Goal: Information Seeking & Learning: Learn about a topic

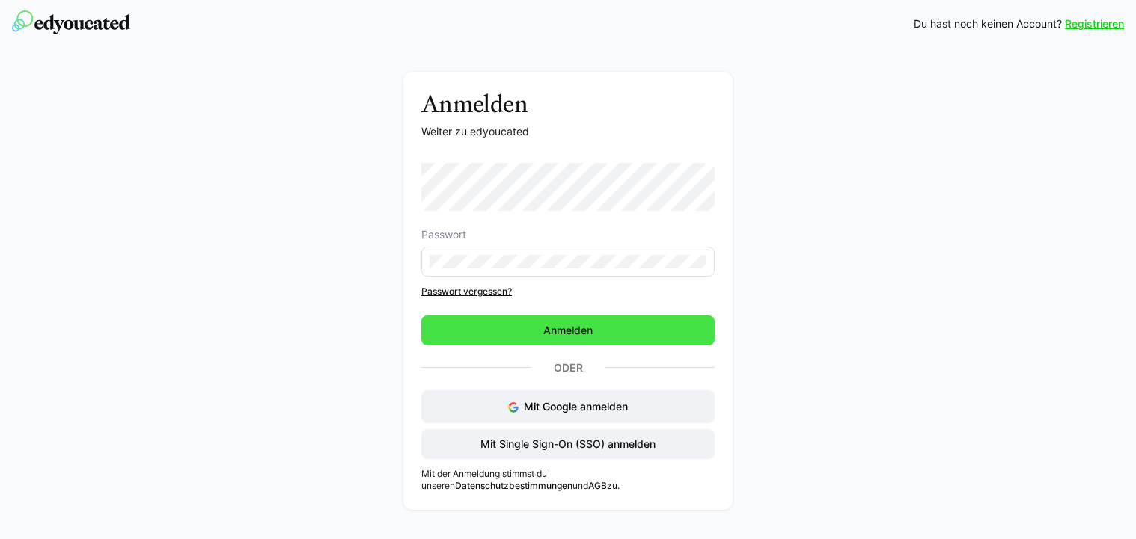
click at [571, 331] on span "Anmelden" at bounding box center [568, 330] width 54 height 15
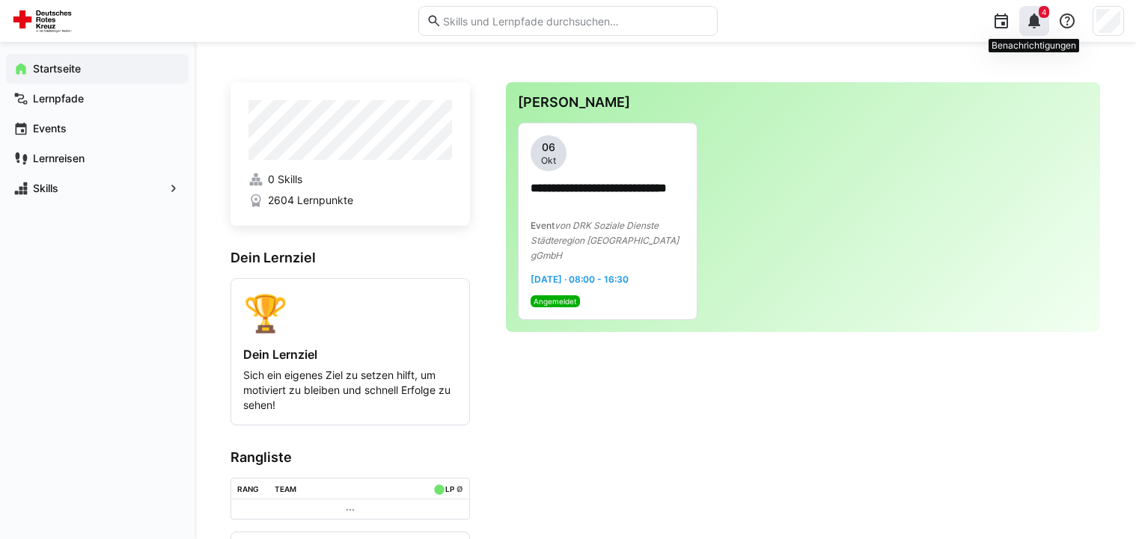
click at [1034, 14] on eds-icon at bounding box center [1034, 21] width 18 height 18
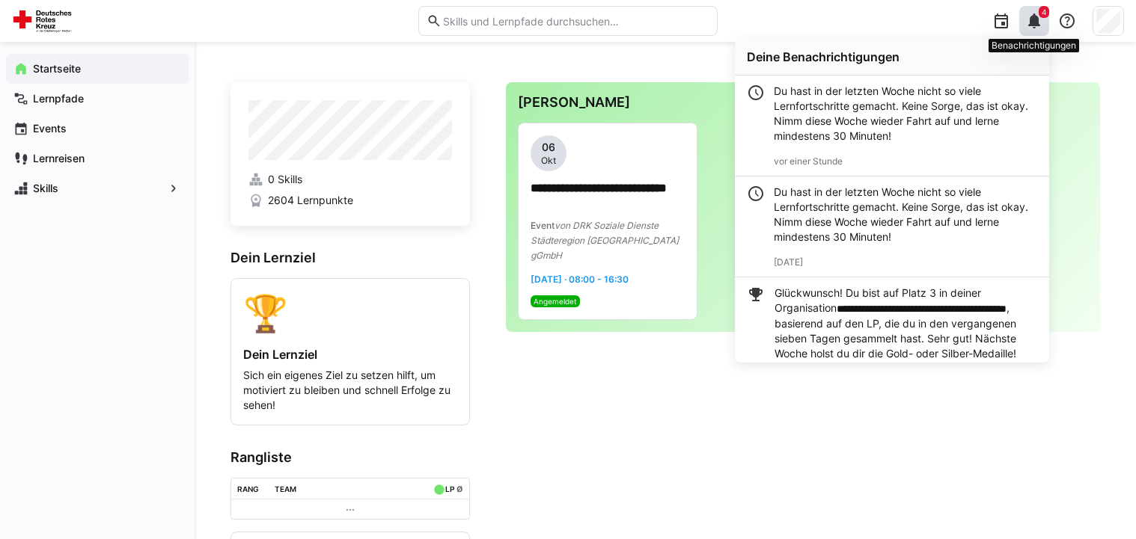
click at [1031, 10] on div "4" at bounding box center [1034, 21] width 30 height 30
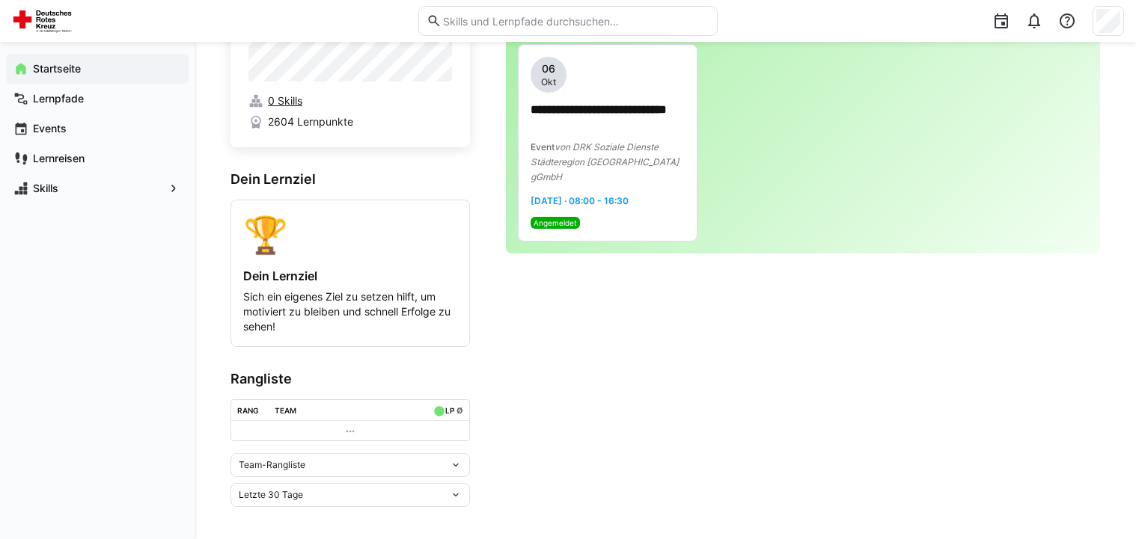
scroll to position [86, 0]
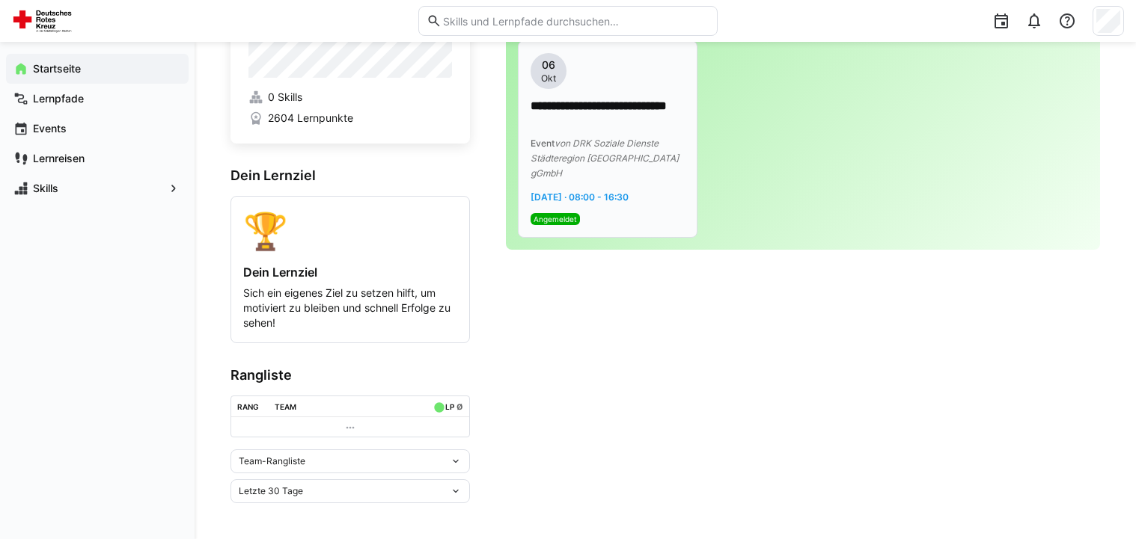
click at [588, 213] on eds-badge "Angemeldet" at bounding box center [607, 219] width 154 height 12
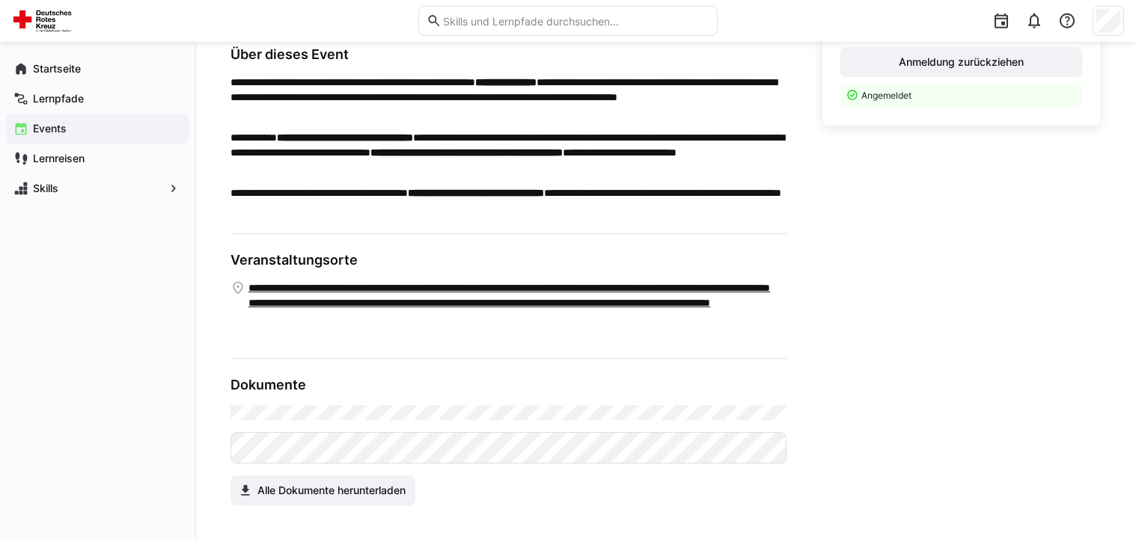
scroll to position [477, 0]
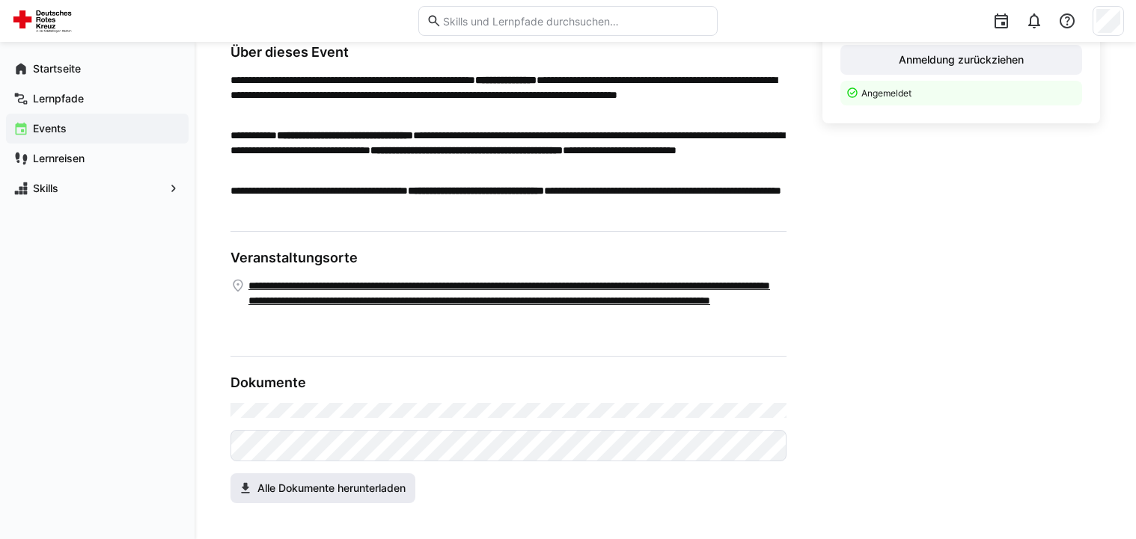
click at [314, 490] on span "Alle Dokumente herunterladen" at bounding box center [331, 488] width 153 height 15
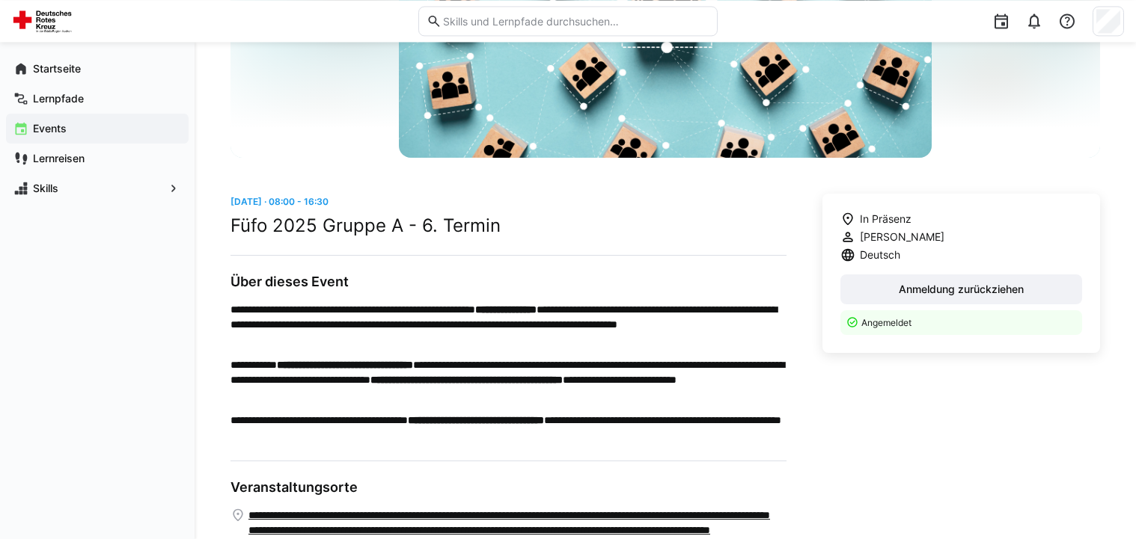
scroll to position [248, 0]
click at [66, 89] on div "Lernpfade" at bounding box center [97, 99] width 183 height 30
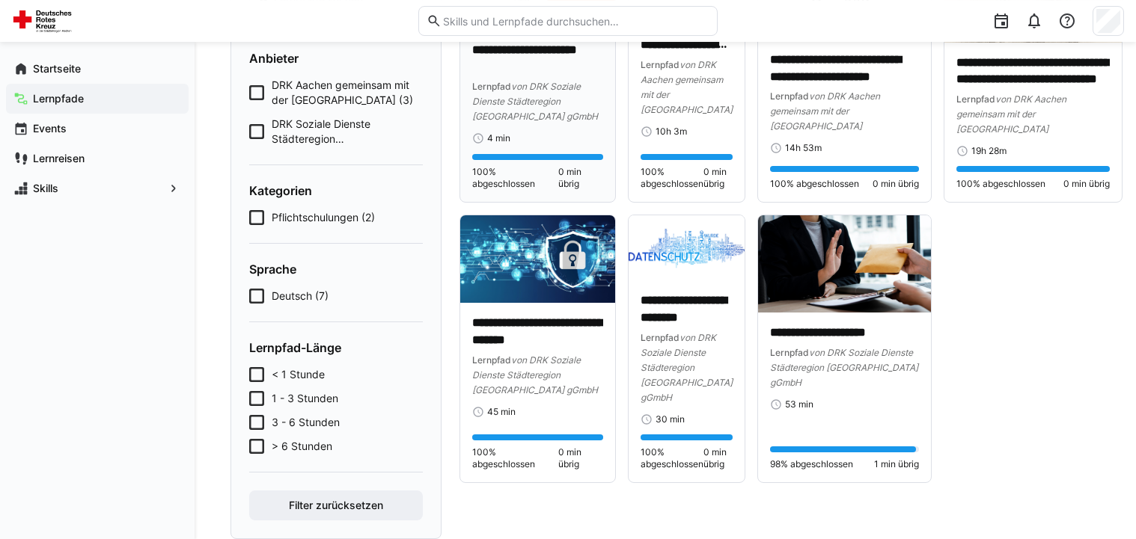
scroll to position [251, 0]
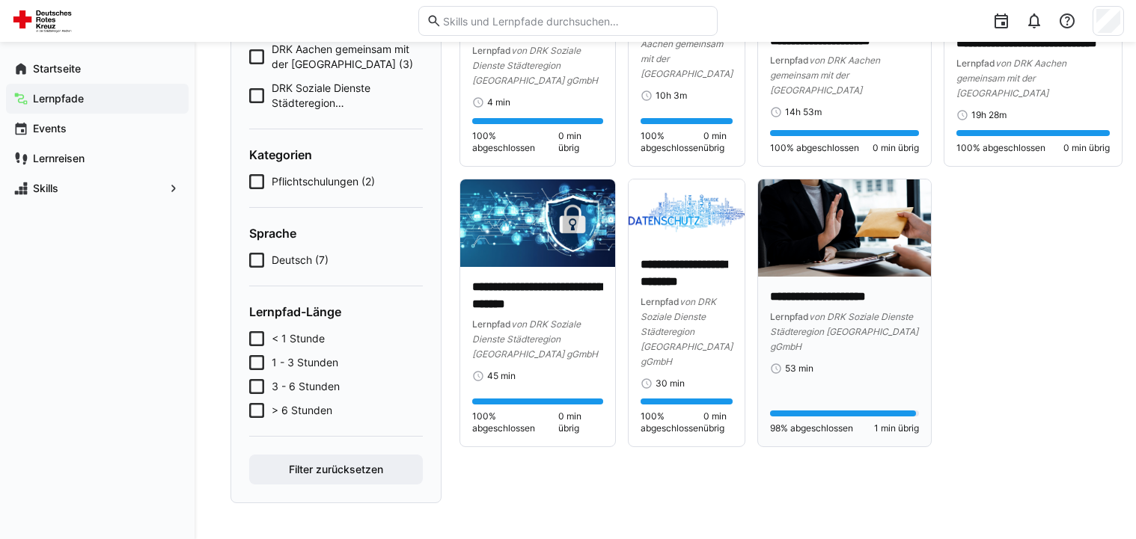
click at [857, 291] on p "**********" at bounding box center [844, 297] width 149 height 17
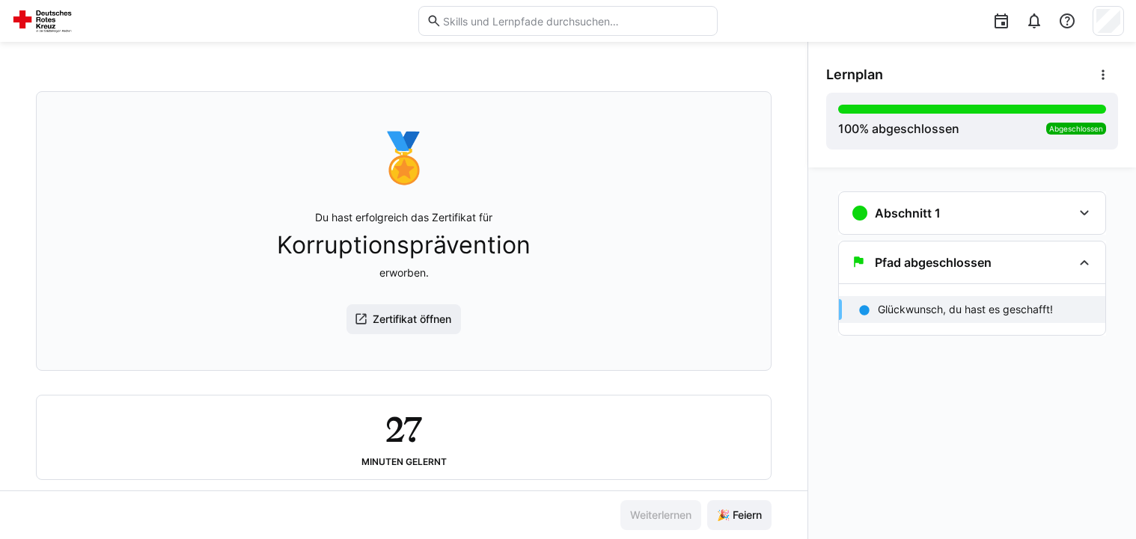
scroll to position [76, 0]
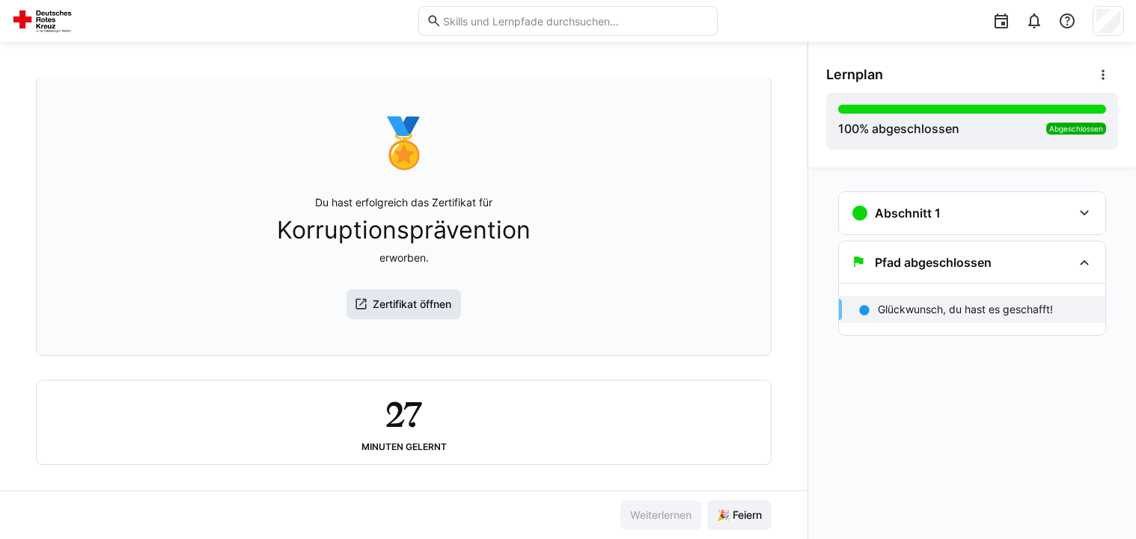
click at [405, 303] on span "Zertifikat öffnen" at bounding box center [411, 304] width 83 height 15
click at [1056, 126] on span "Abgeschlossen" at bounding box center [1076, 128] width 54 height 9
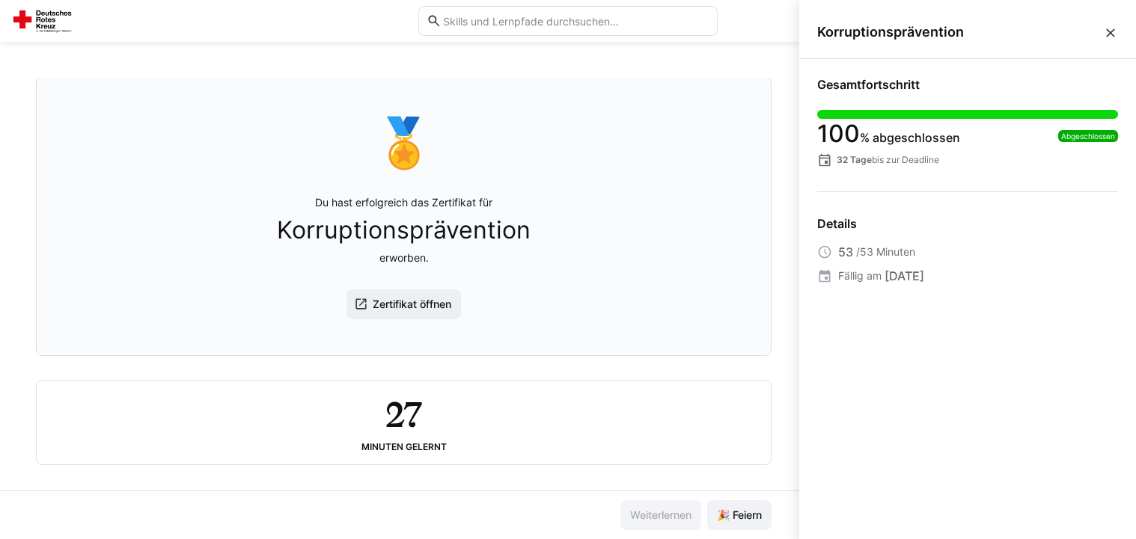
click at [711, 128] on div "🏅 Du hast erfolgreich das Zertifikat für Korruptionsprävention erworben. Zertif…" at bounding box center [404, 216] width 710 height 260
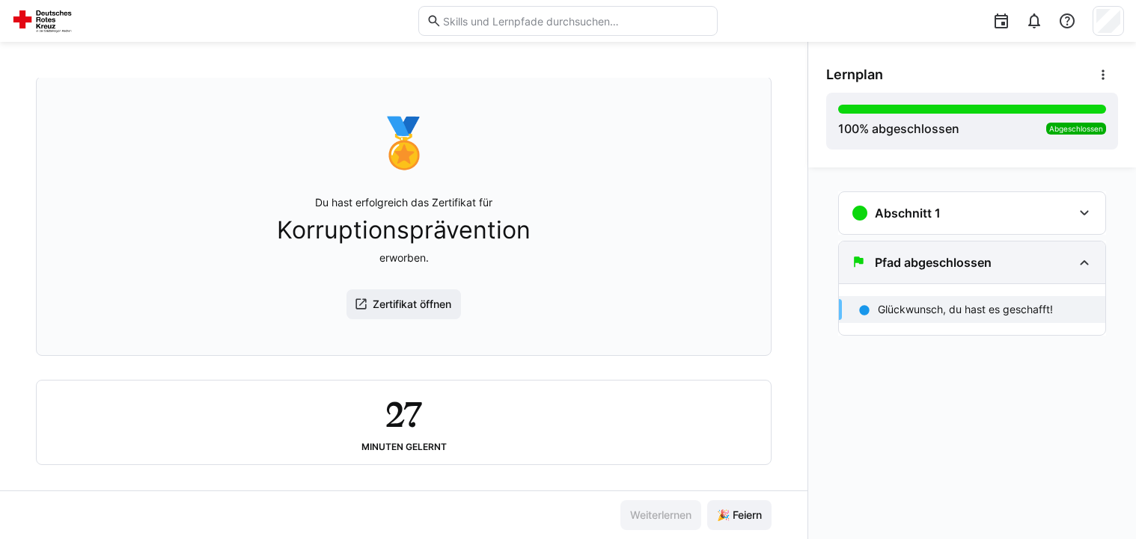
click at [1080, 272] on div "Pfad abgeschlossen" at bounding box center [972, 263] width 266 height 42
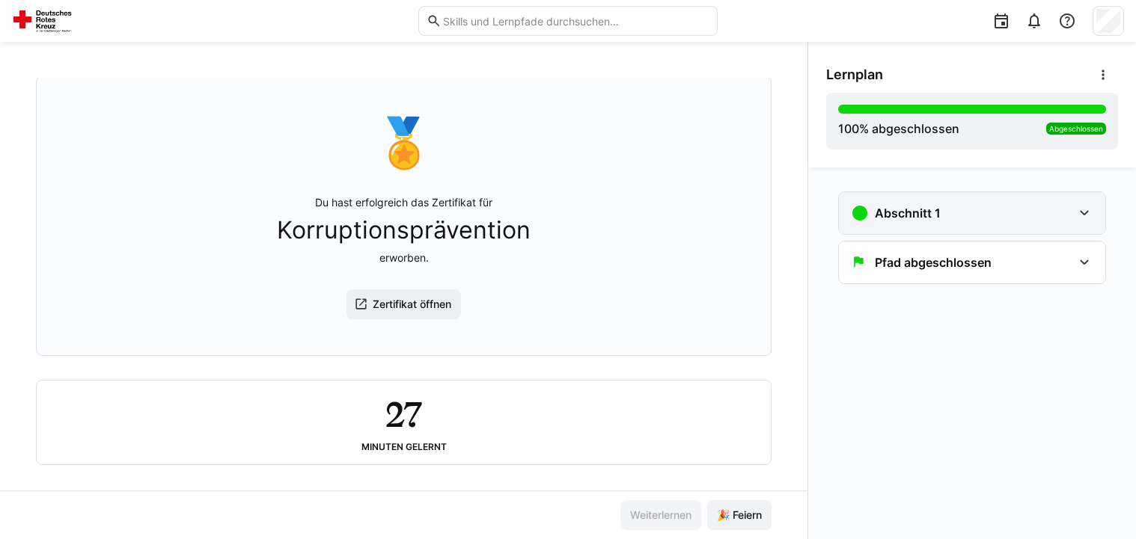
click at [1085, 209] on eds-icon at bounding box center [1084, 213] width 18 height 18
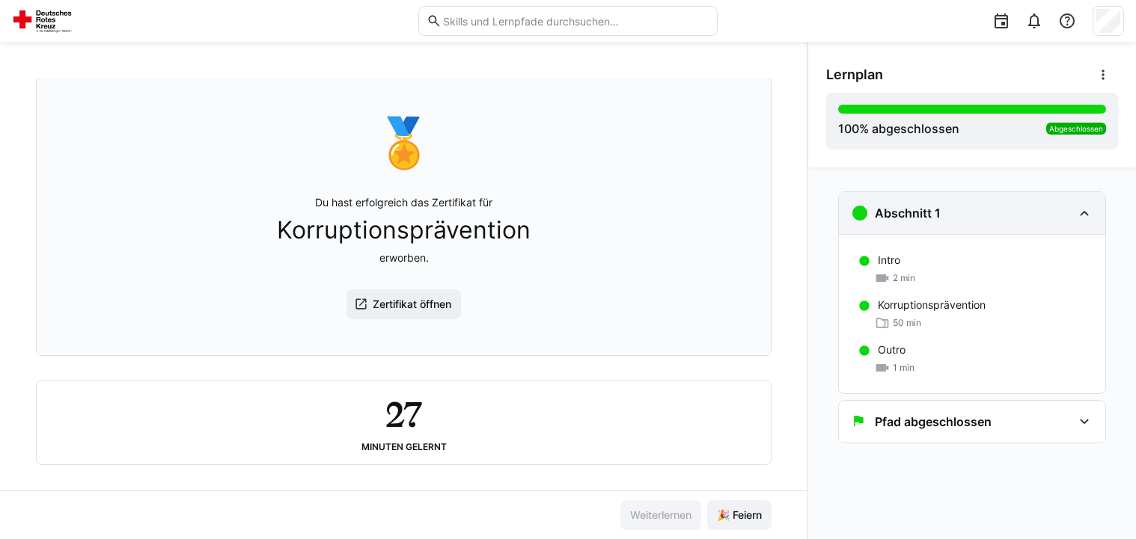
click at [1085, 209] on eds-icon at bounding box center [1084, 213] width 18 height 18
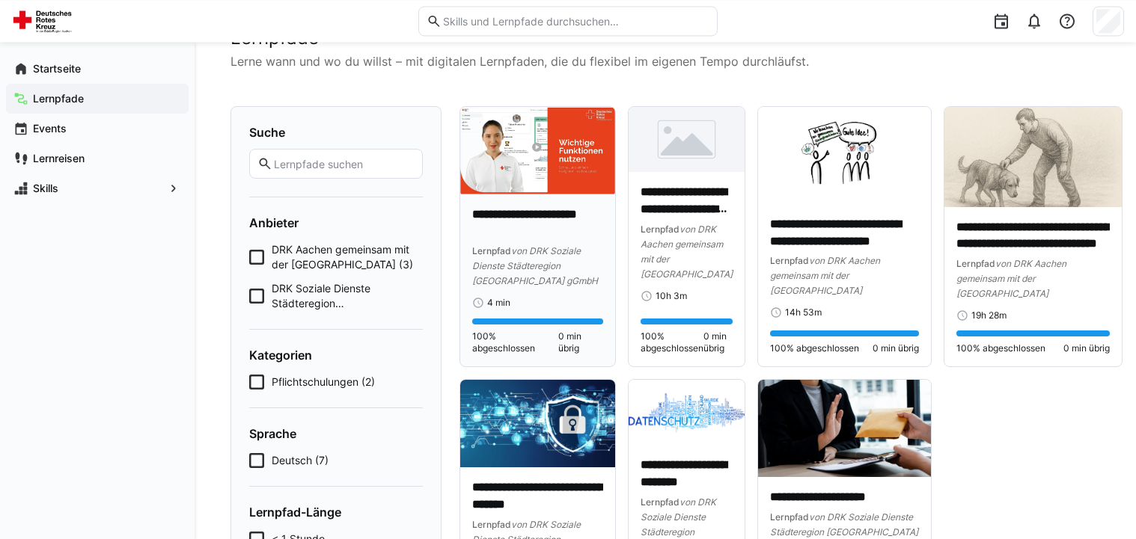
scroll to position [22, 0]
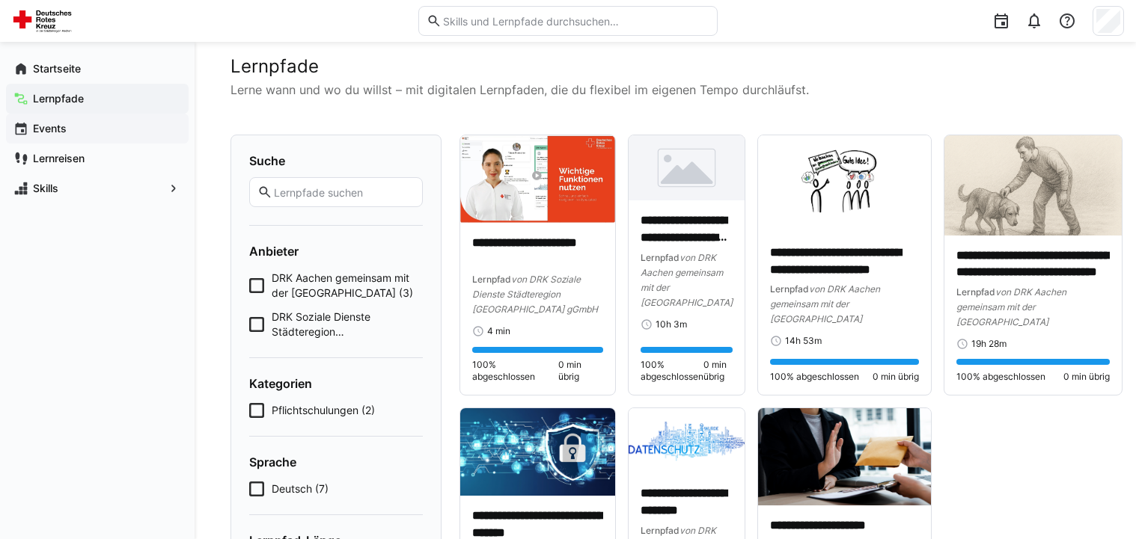
click at [53, 122] on span "Events" at bounding box center [106, 128] width 150 height 15
